Goal: Check status: Check status

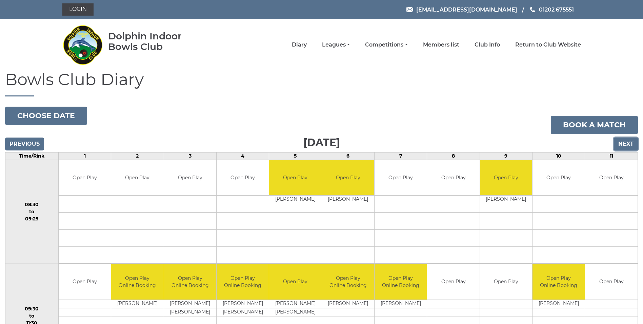
click at [629, 144] on input "Next" at bounding box center [626, 143] width 24 height 13
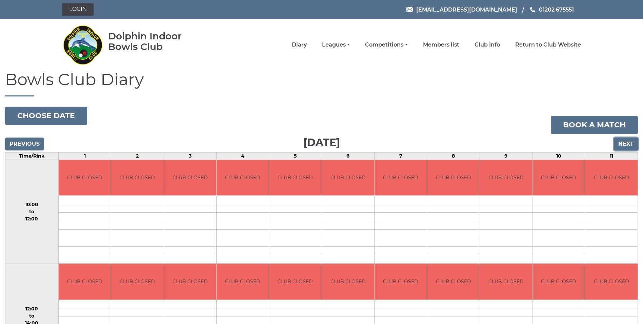
click at [629, 144] on input "Next" at bounding box center [626, 143] width 24 height 13
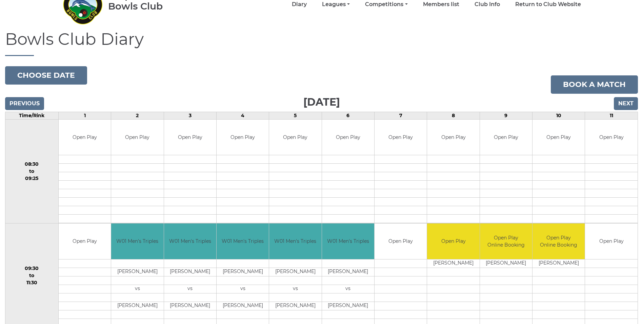
scroll to position [6, 0]
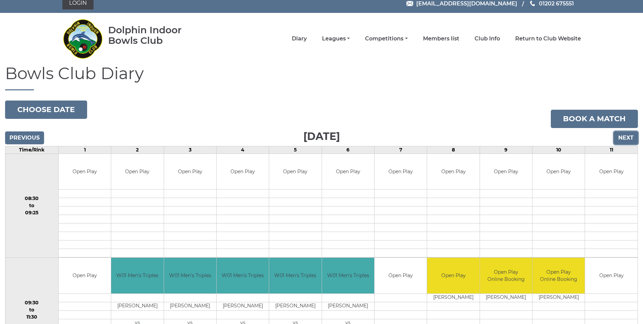
click at [627, 138] on input "Next" at bounding box center [626, 137] width 24 height 13
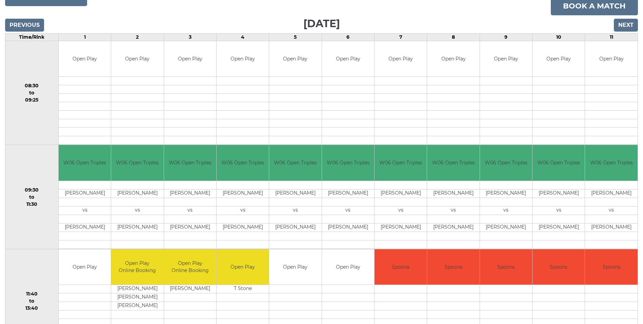
scroll to position [102, 0]
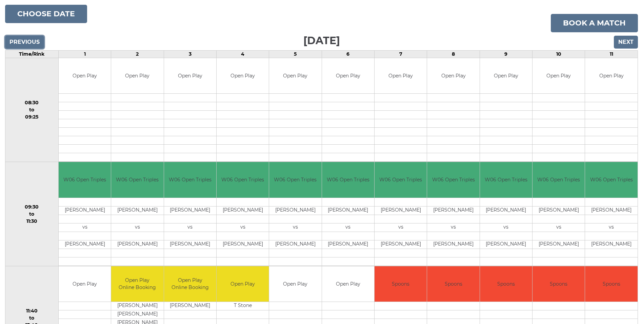
click at [15, 42] on input "Previous" at bounding box center [24, 42] width 39 height 13
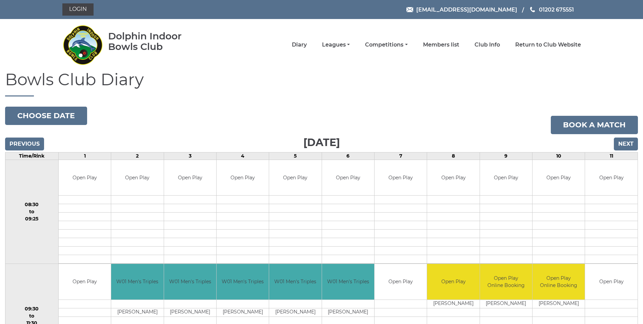
click at [19, 43] on nav "Dolphin Indoor Bowls Club Diary Leagues Club leagues - Winter 2025/2026 Club le…" at bounding box center [321, 45] width 643 height 52
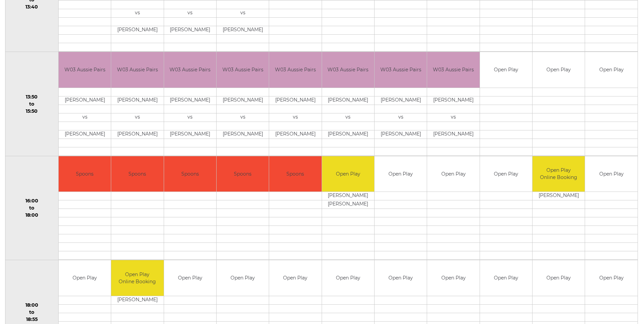
scroll to position [441, 0]
